Goal: Check status

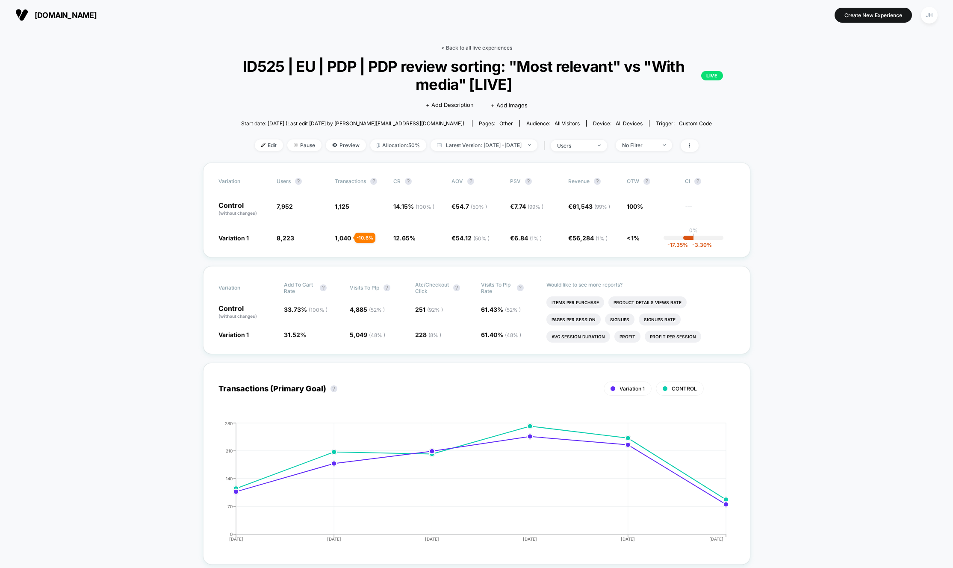
click at [486, 47] on link "< Back to all live experiences" at bounding box center [476, 47] width 71 height 6
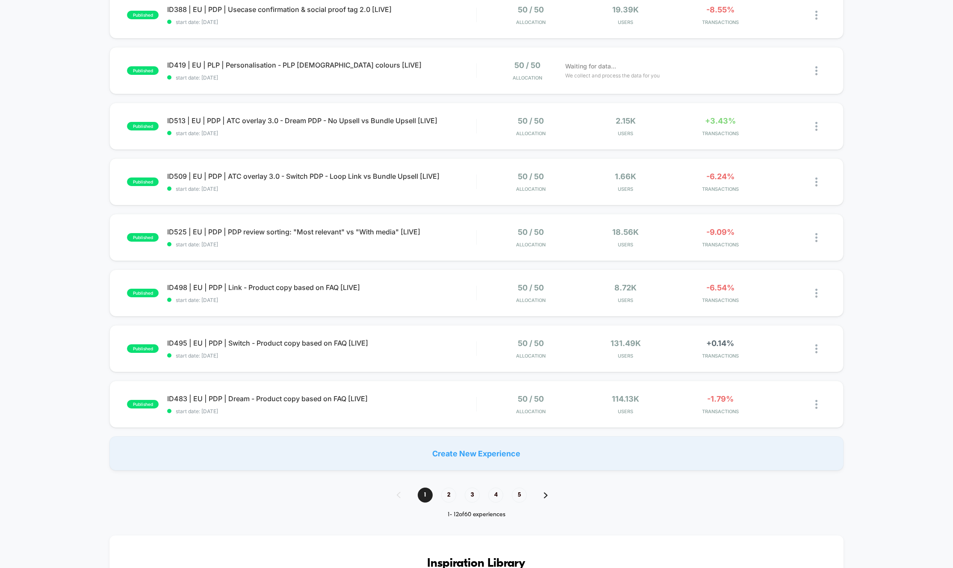
scroll to position [326, 0]
click at [450, 497] on span "2" at bounding box center [448, 493] width 15 height 15
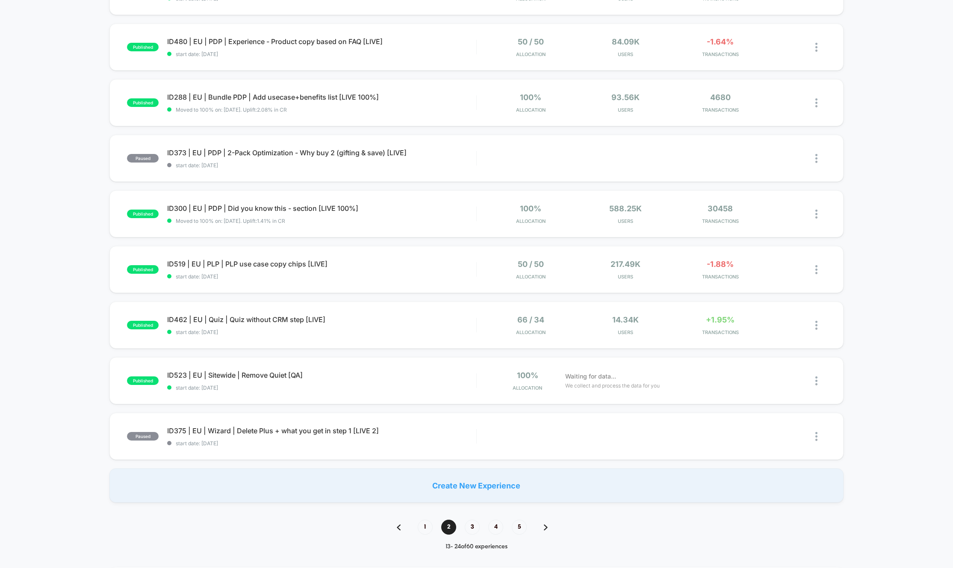
scroll to position [0, 0]
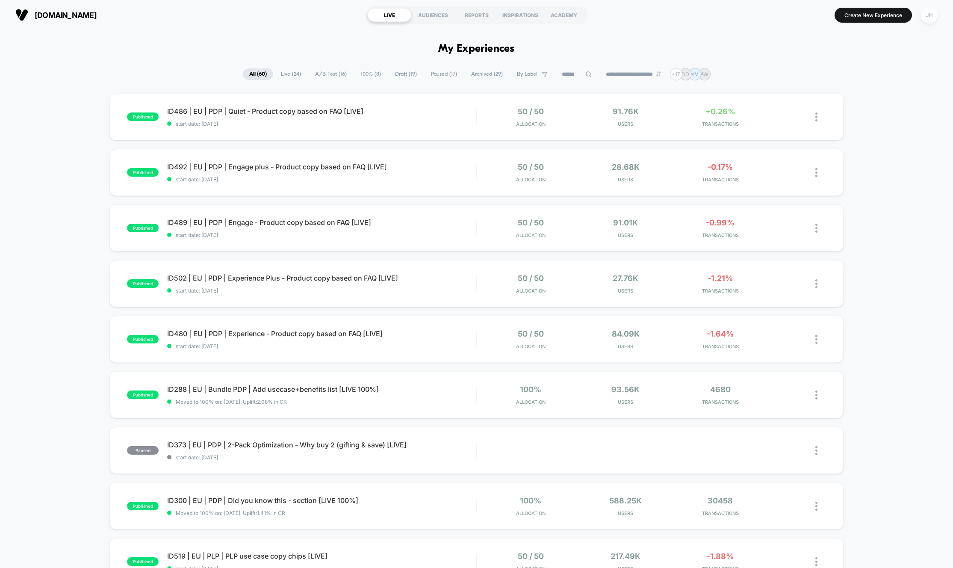
click at [928, 10] on div "JH" at bounding box center [929, 15] width 17 height 17
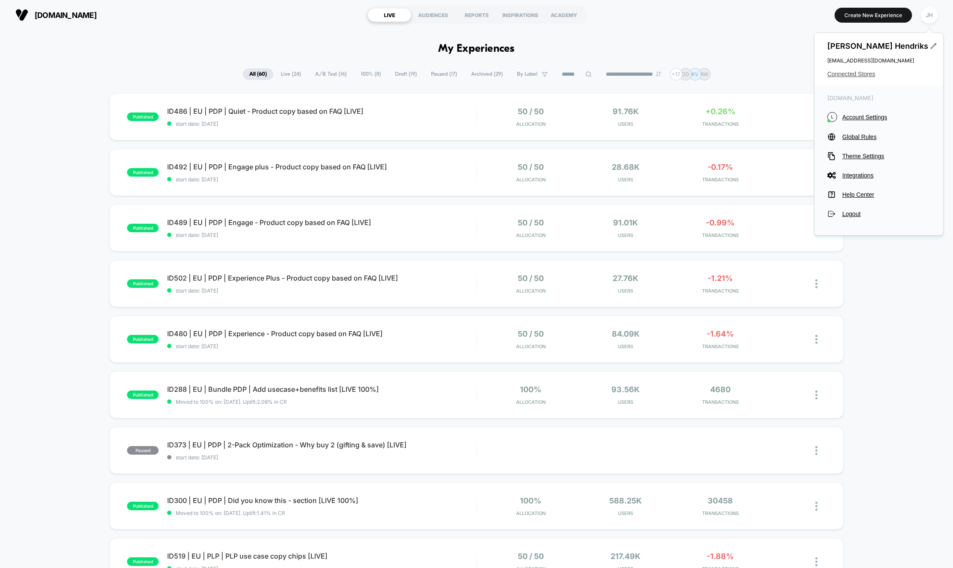
click at [843, 72] on span "Connected Stores" at bounding box center [878, 74] width 103 height 7
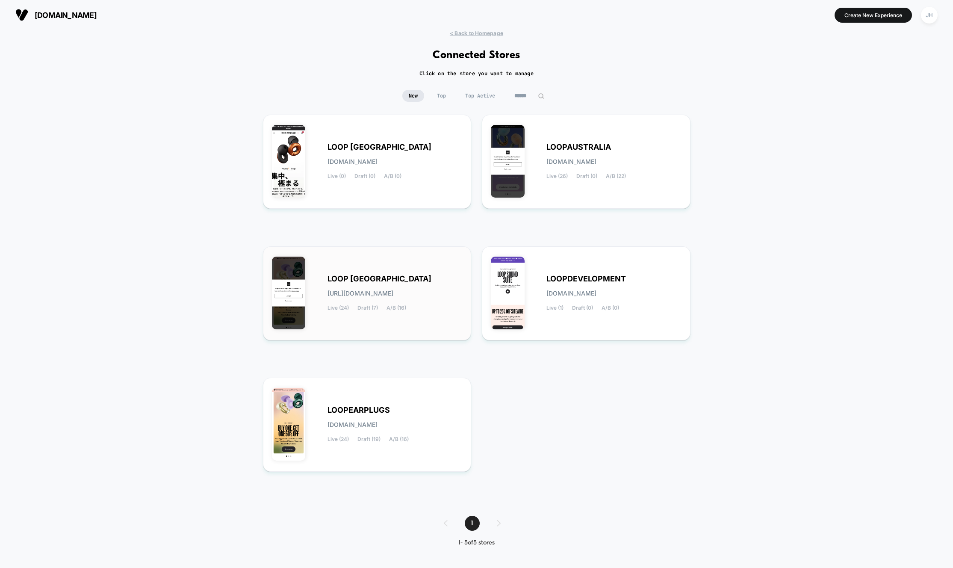
click at [371, 276] on span "LOOP [GEOGRAPHIC_DATA]" at bounding box center [379, 279] width 104 height 6
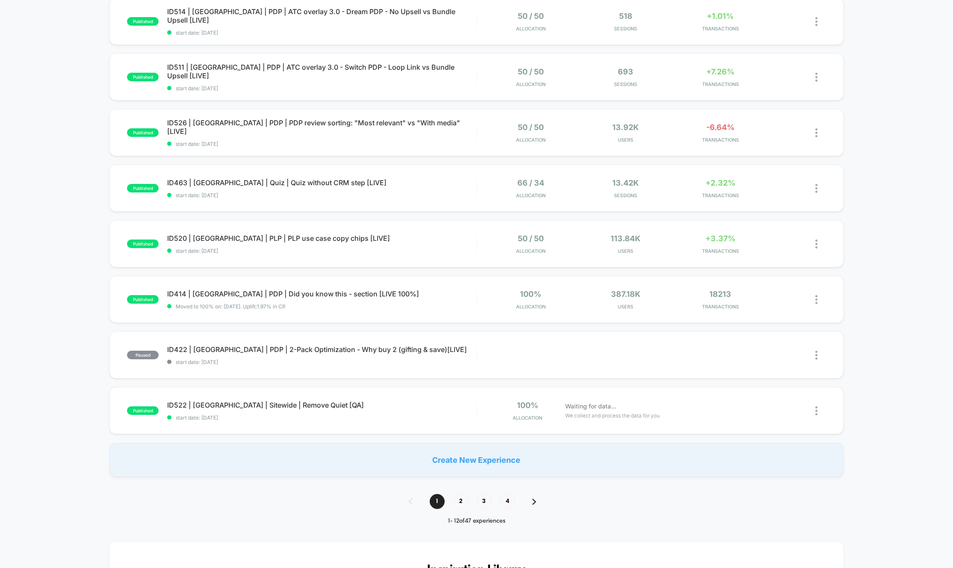
scroll to position [327, 0]
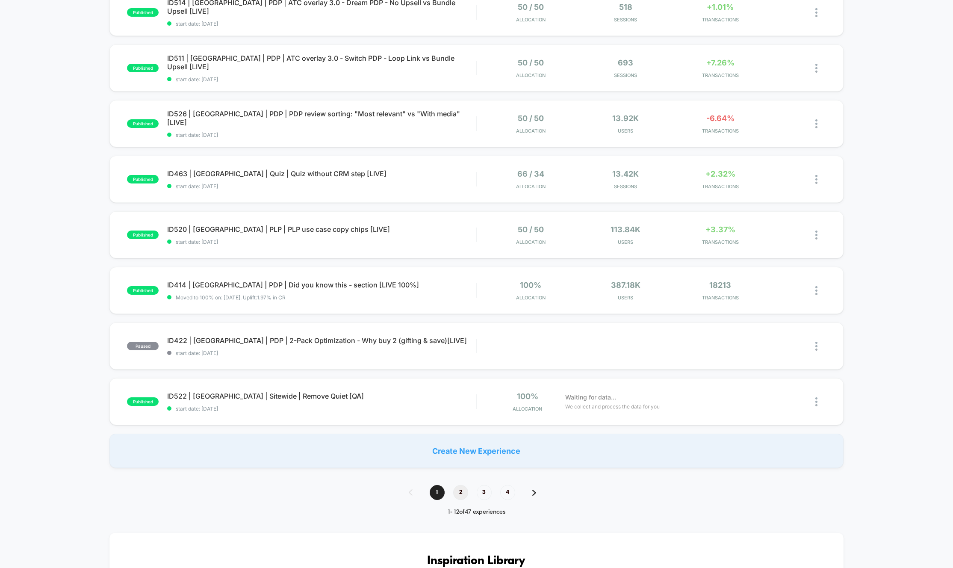
click at [465, 496] on span "2" at bounding box center [460, 492] width 15 height 15
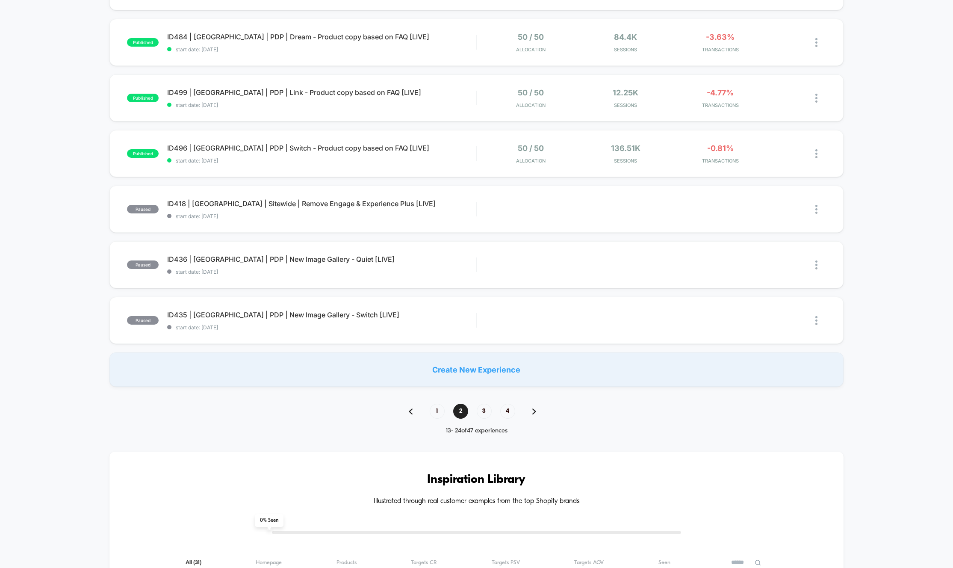
scroll to position [420, 0]
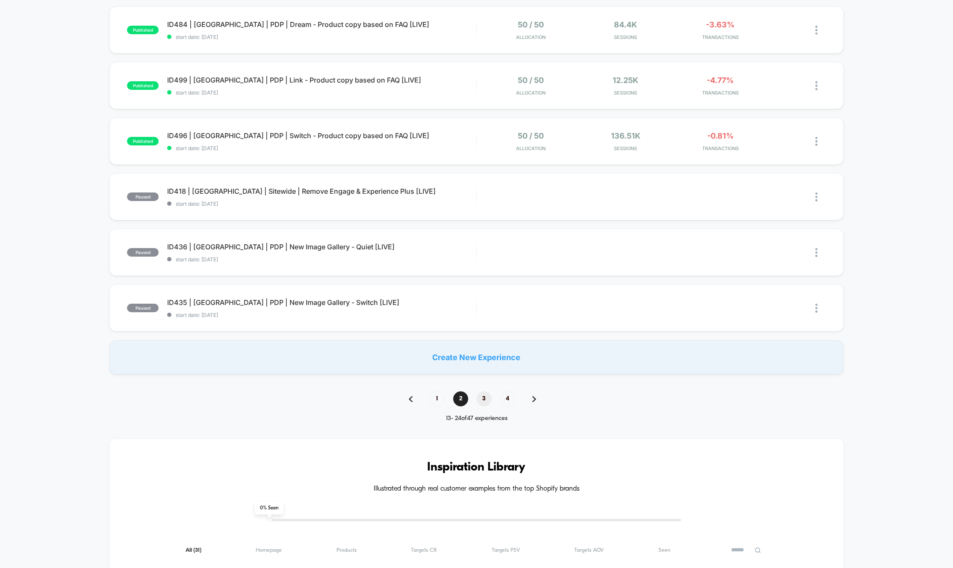
click at [482, 400] on span "3" at bounding box center [484, 398] width 15 height 15
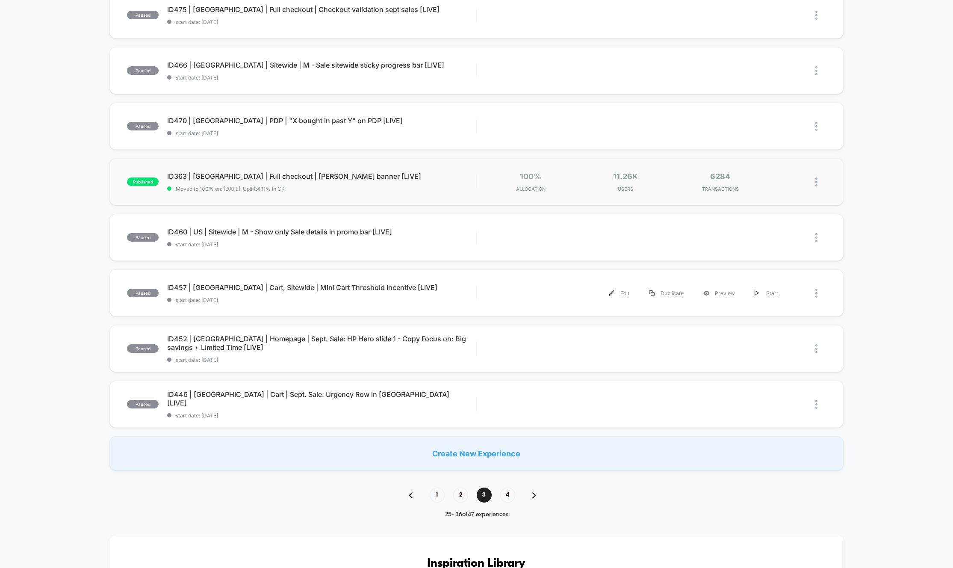
scroll to position [528, 0]
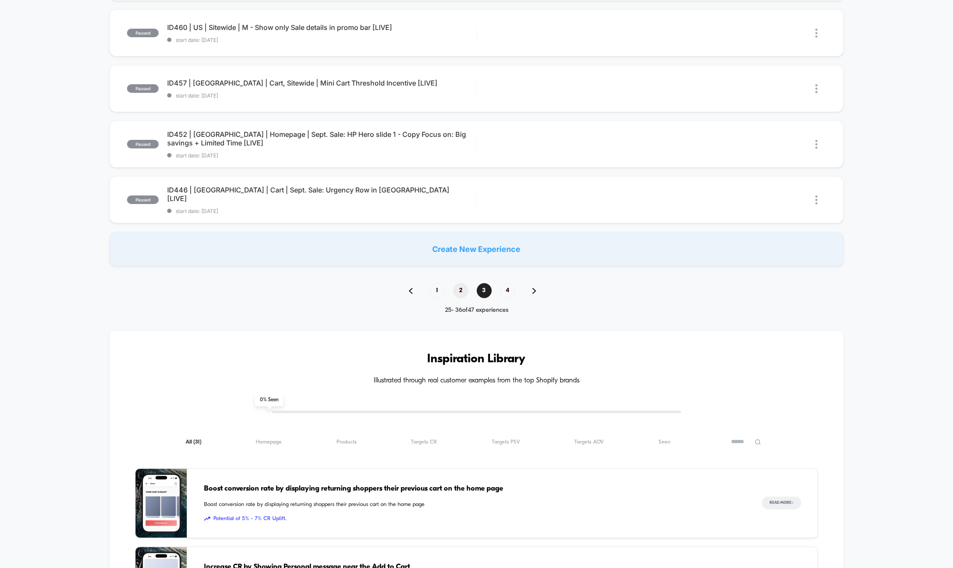
click at [460, 294] on span "2" at bounding box center [460, 290] width 15 height 15
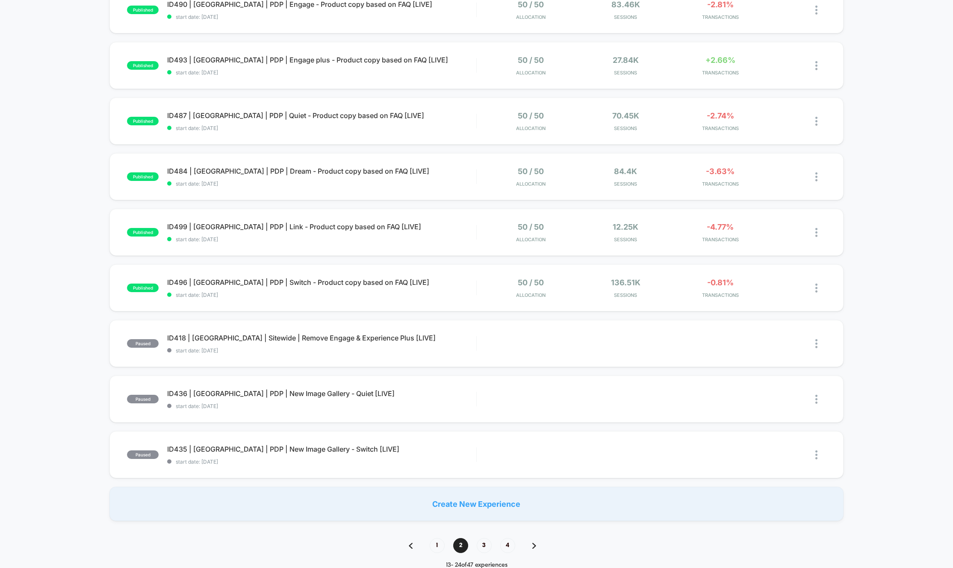
scroll to position [274, 0]
click at [430, 542] on span "1" at bounding box center [437, 544] width 15 height 15
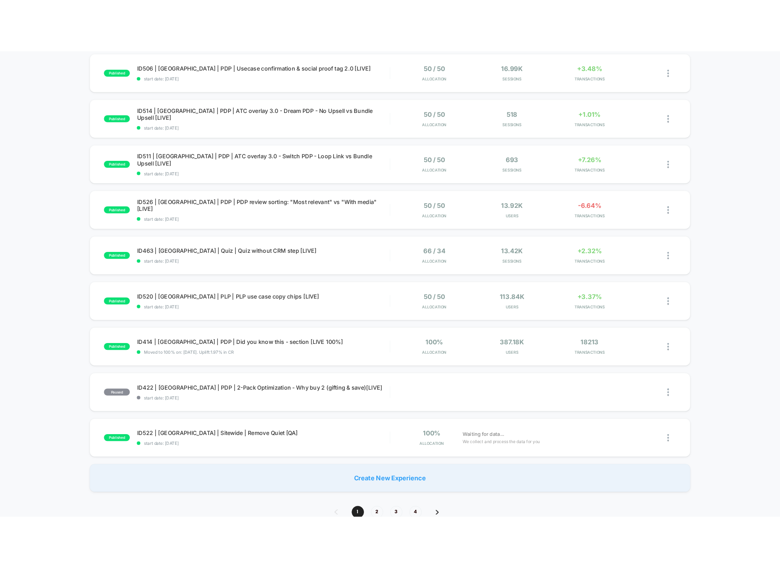
scroll to position [251, 0]
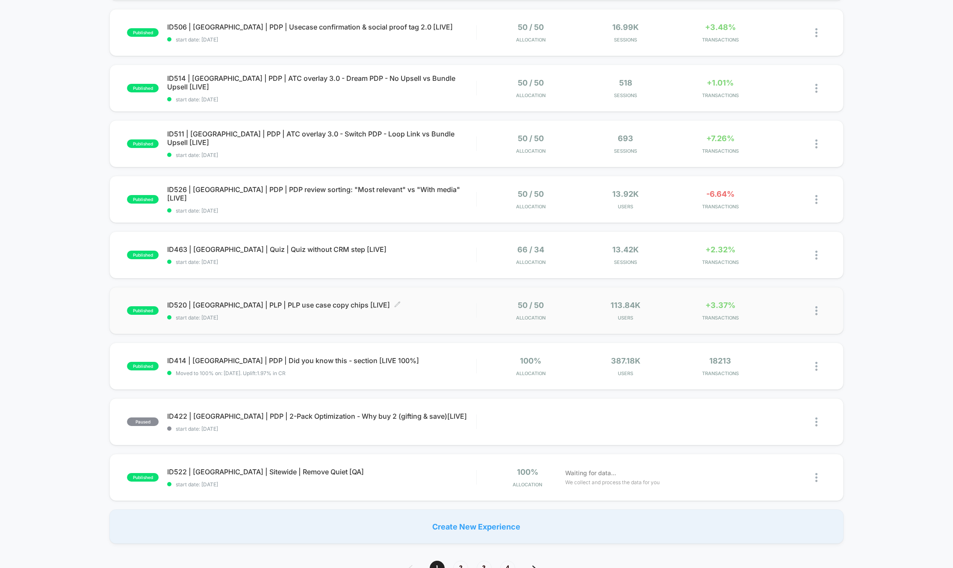
click at [280, 306] on span "ID520 | [GEOGRAPHIC_DATA] | PLP | PLP use case copy chips [LIVE] Click to edit …" at bounding box center [321, 304] width 309 height 9
